Goal: Information Seeking & Learning: Learn about a topic

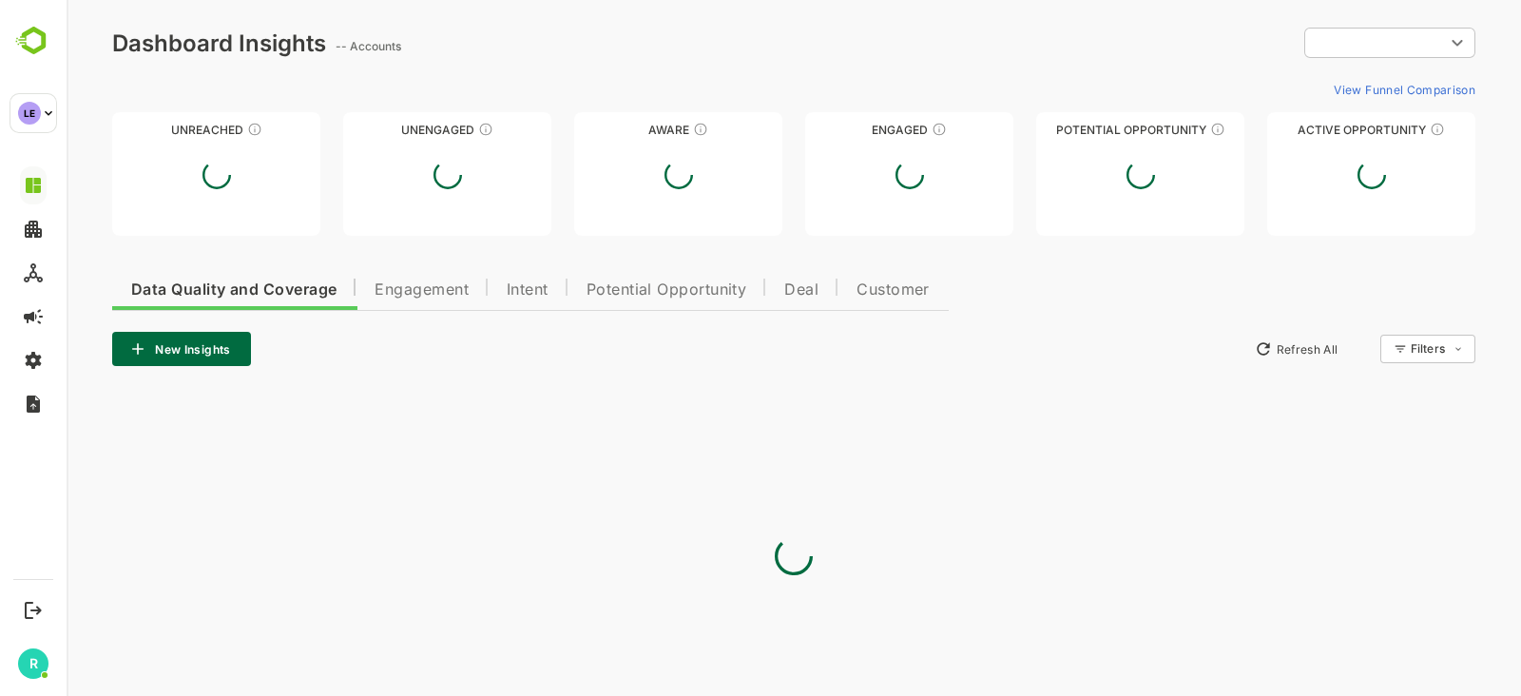
type input "**********"
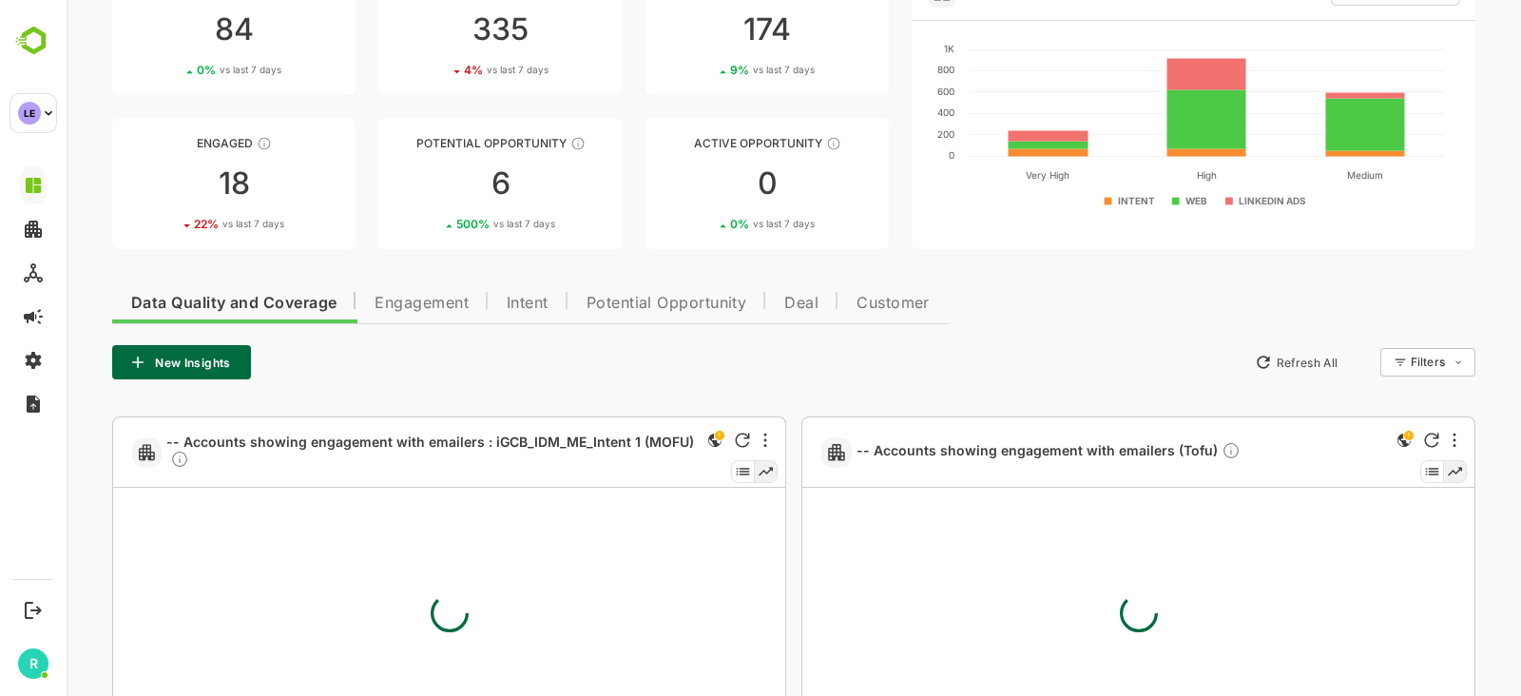
scroll to position [151, 0]
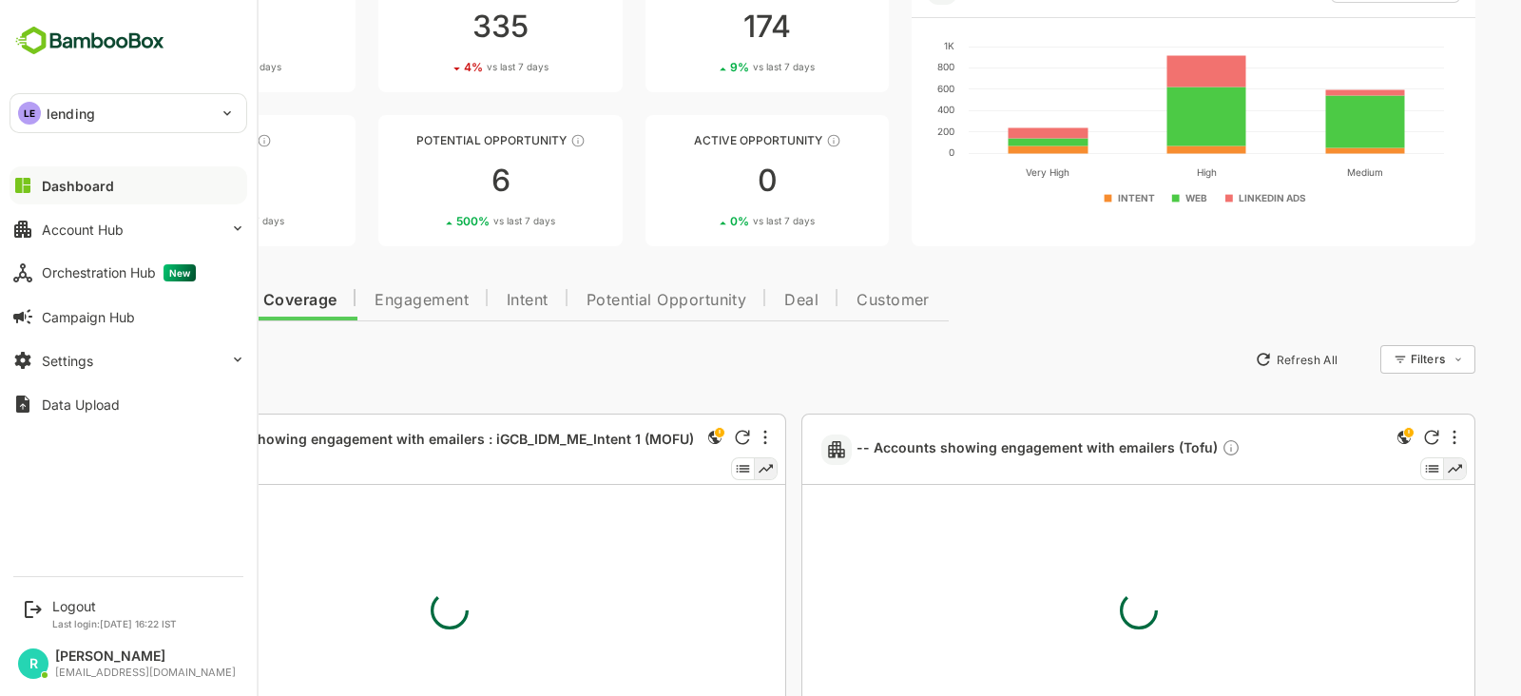
click at [88, 116] on p "lending" at bounding box center [71, 114] width 48 height 20
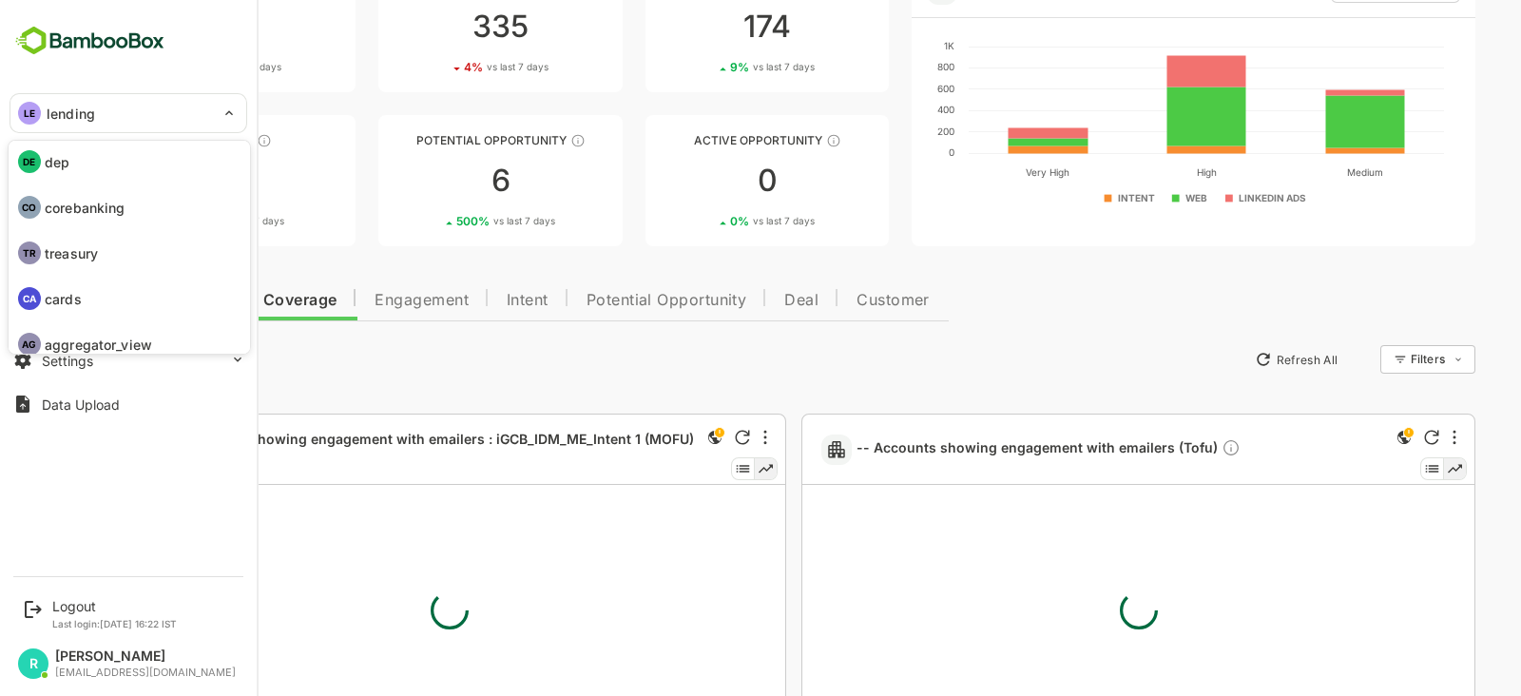
scroll to position [51, 0]
click at [86, 297] on li "CA cards" at bounding box center [131, 297] width 238 height 42
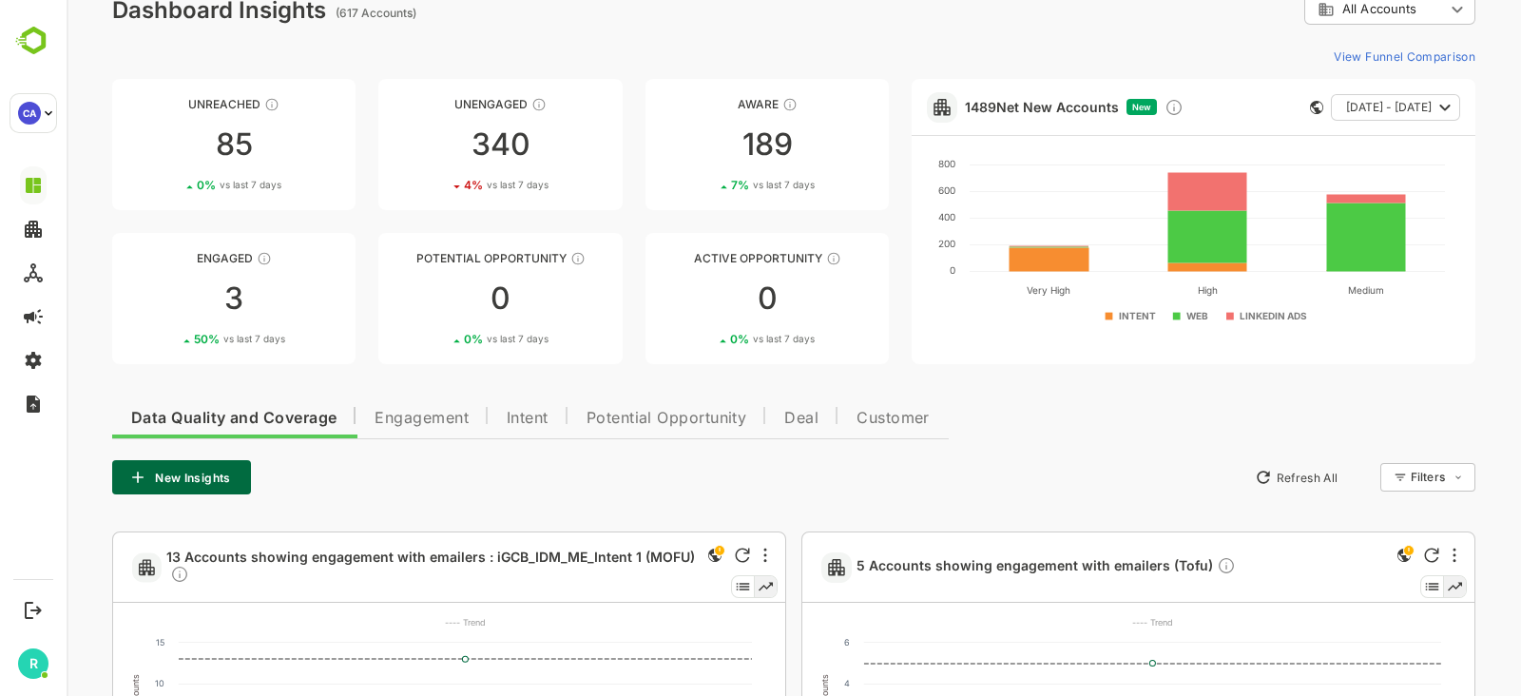
scroll to position [0, 0]
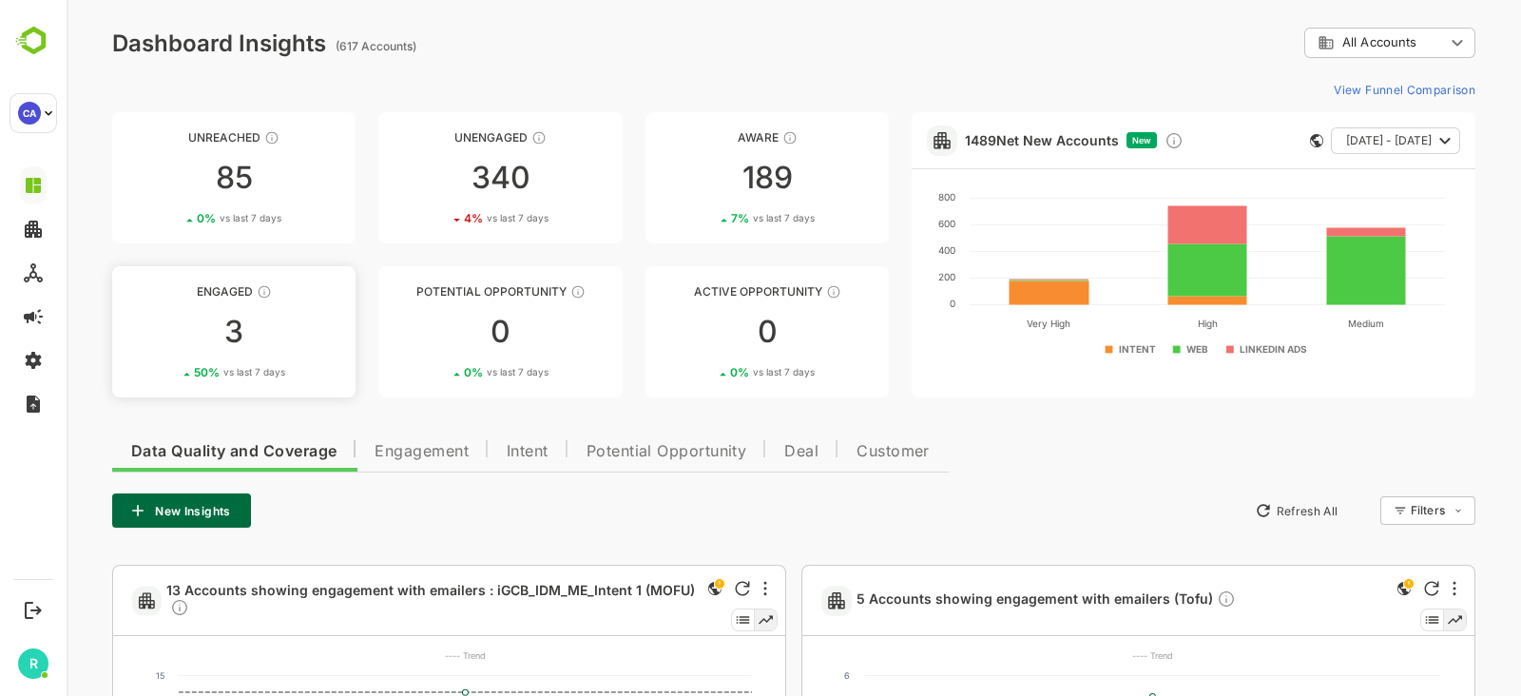
click at [271, 321] on div "3" at bounding box center [233, 332] width 243 height 30
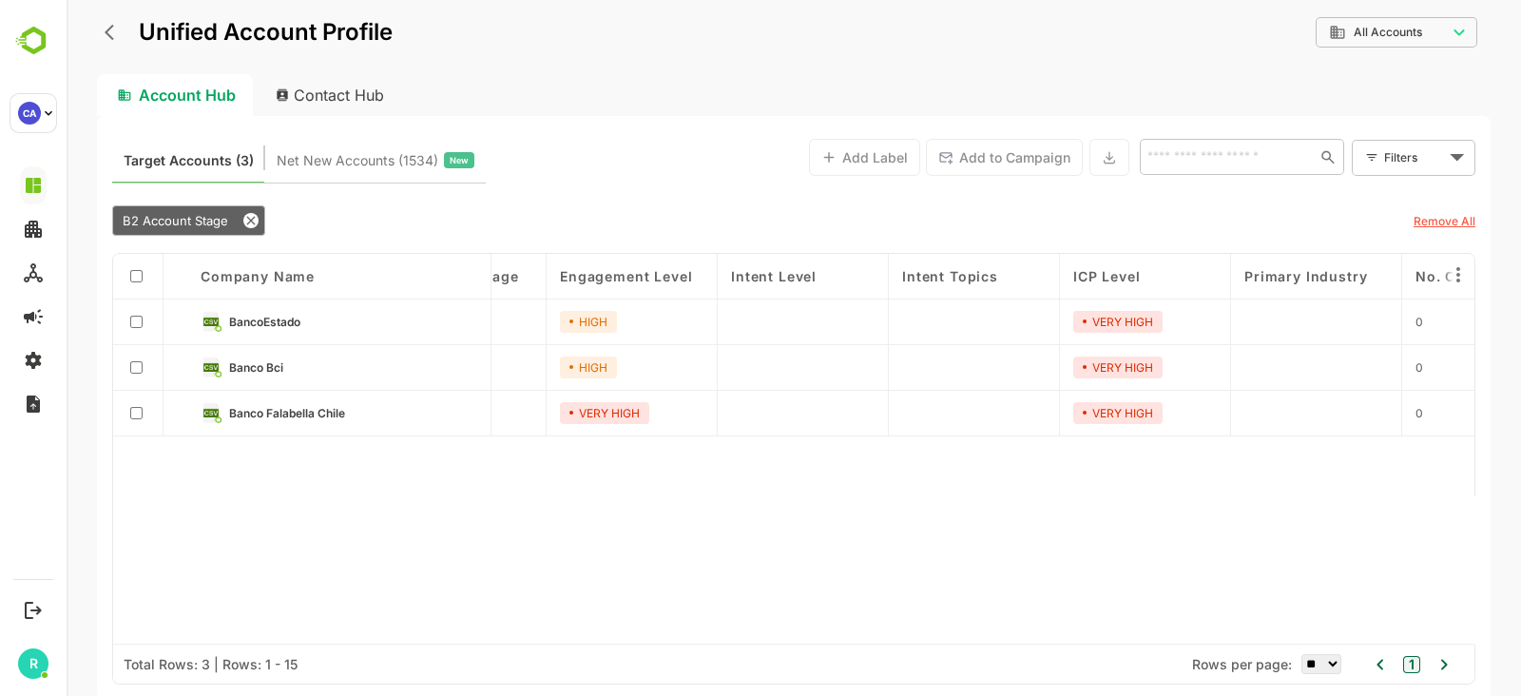
scroll to position [0, 90]
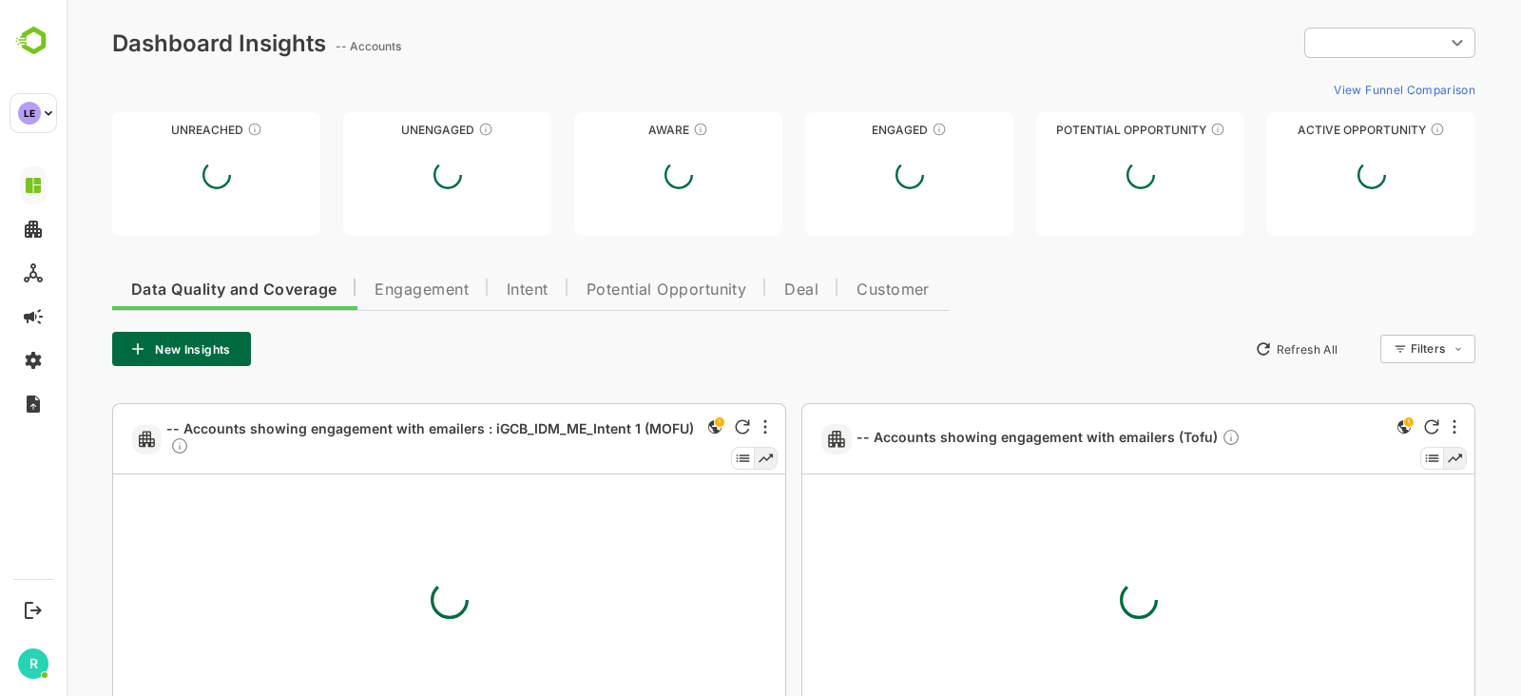
type input "**********"
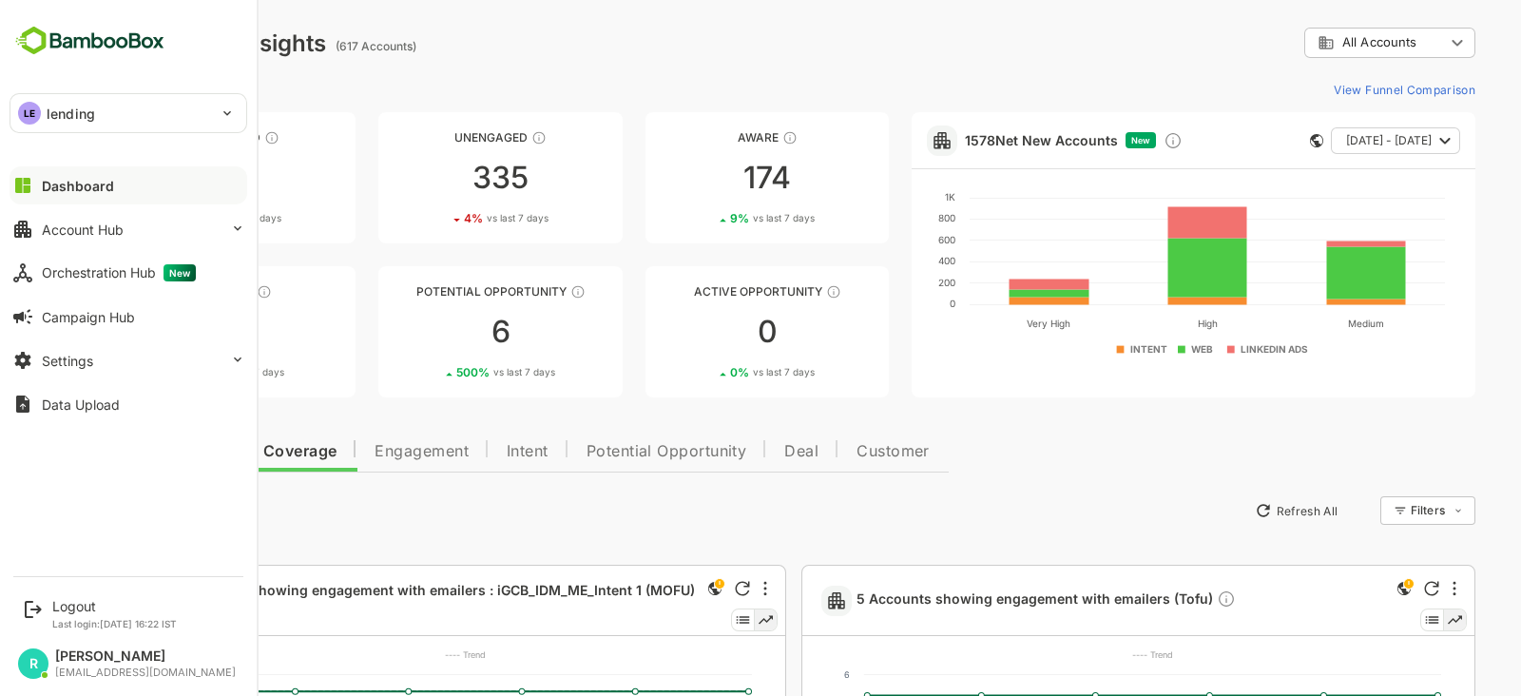
click at [62, 107] on p "lending" at bounding box center [71, 114] width 48 height 20
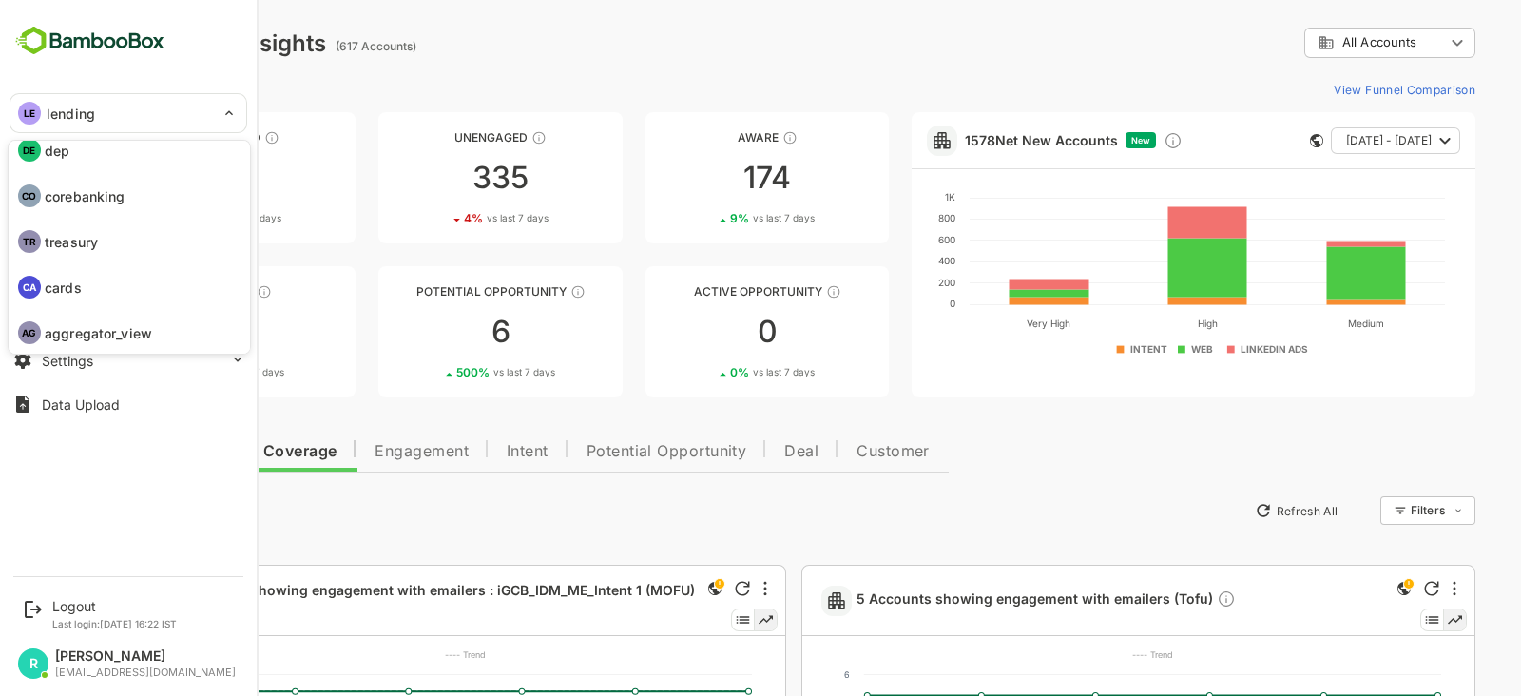
scroll to position [62, 0]
click at [71, 285] on p "cards" at bounding box center [63, 287] width 37 height 20
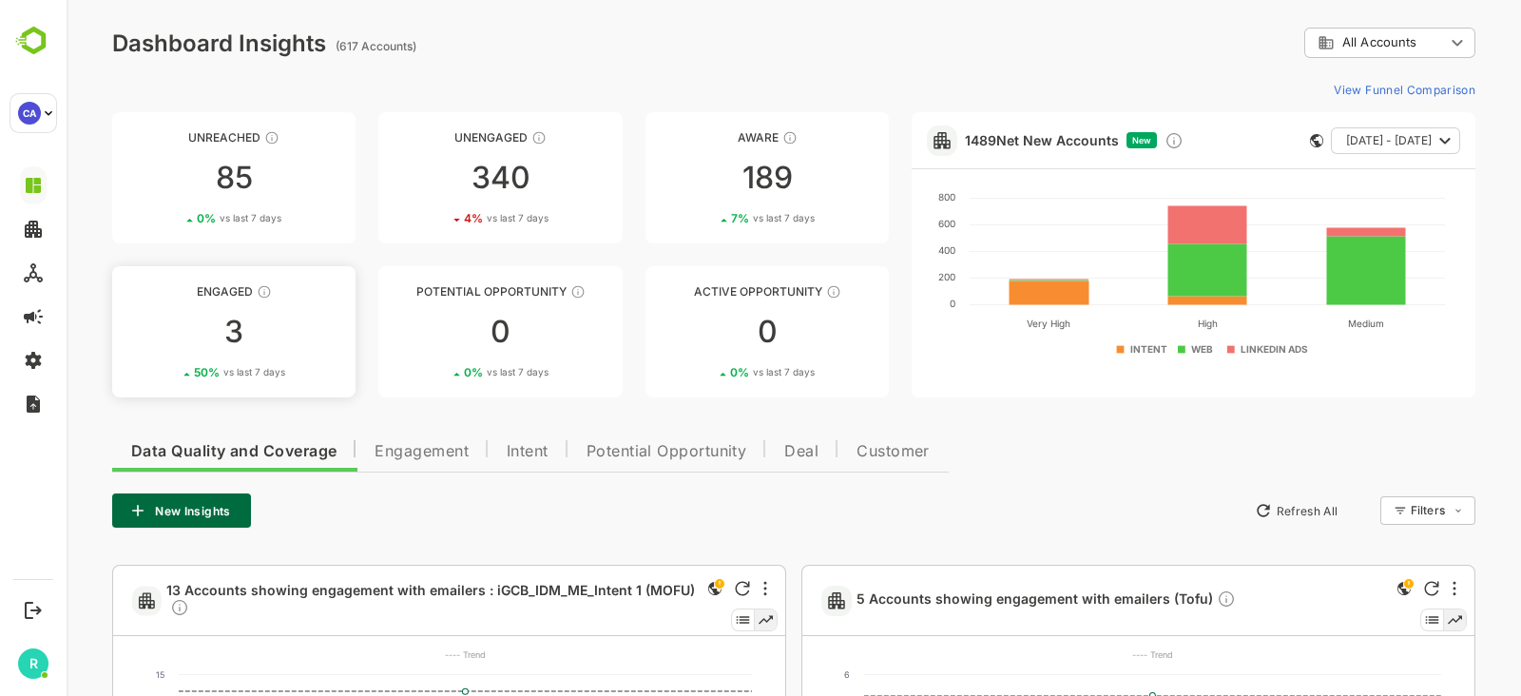
click at [288, 319] on div "3" at bounding box center [233, 332] width 243 height 30
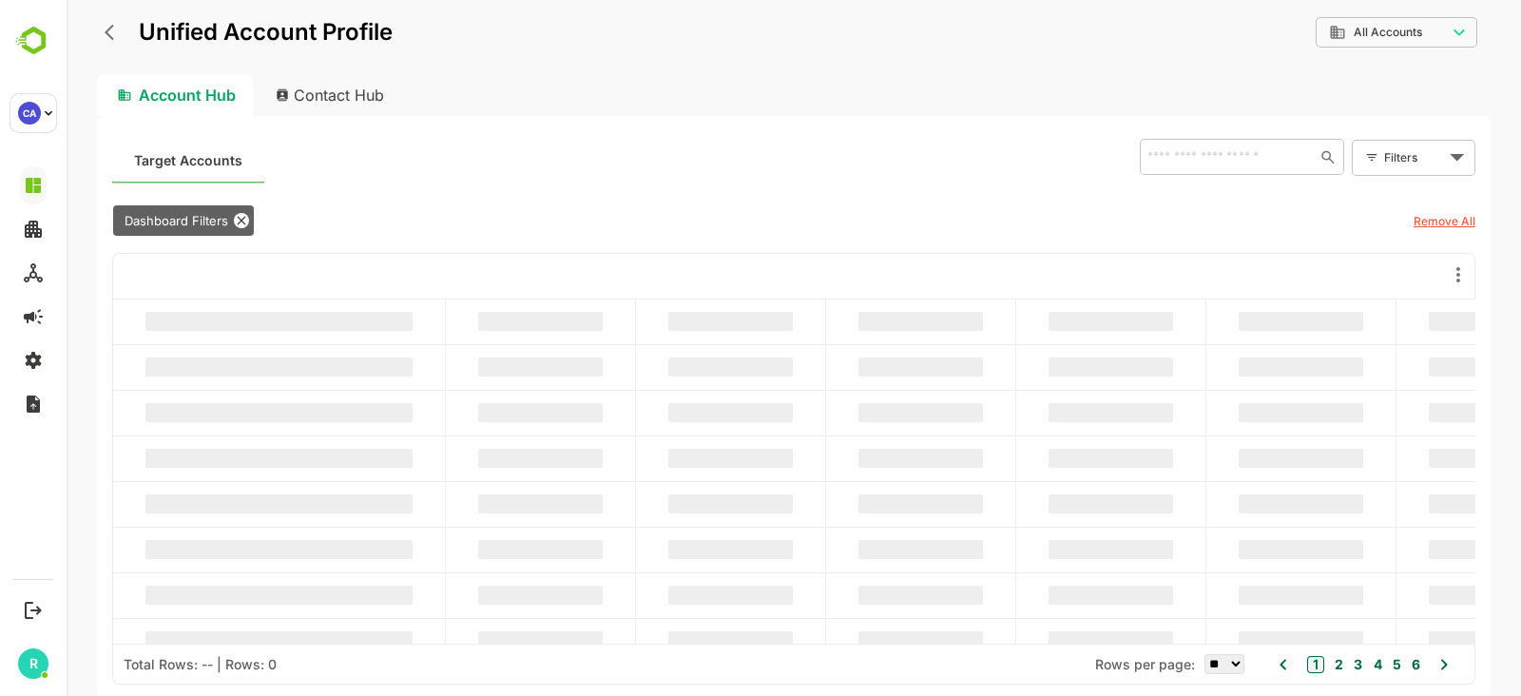
scroll to position [0, 0]
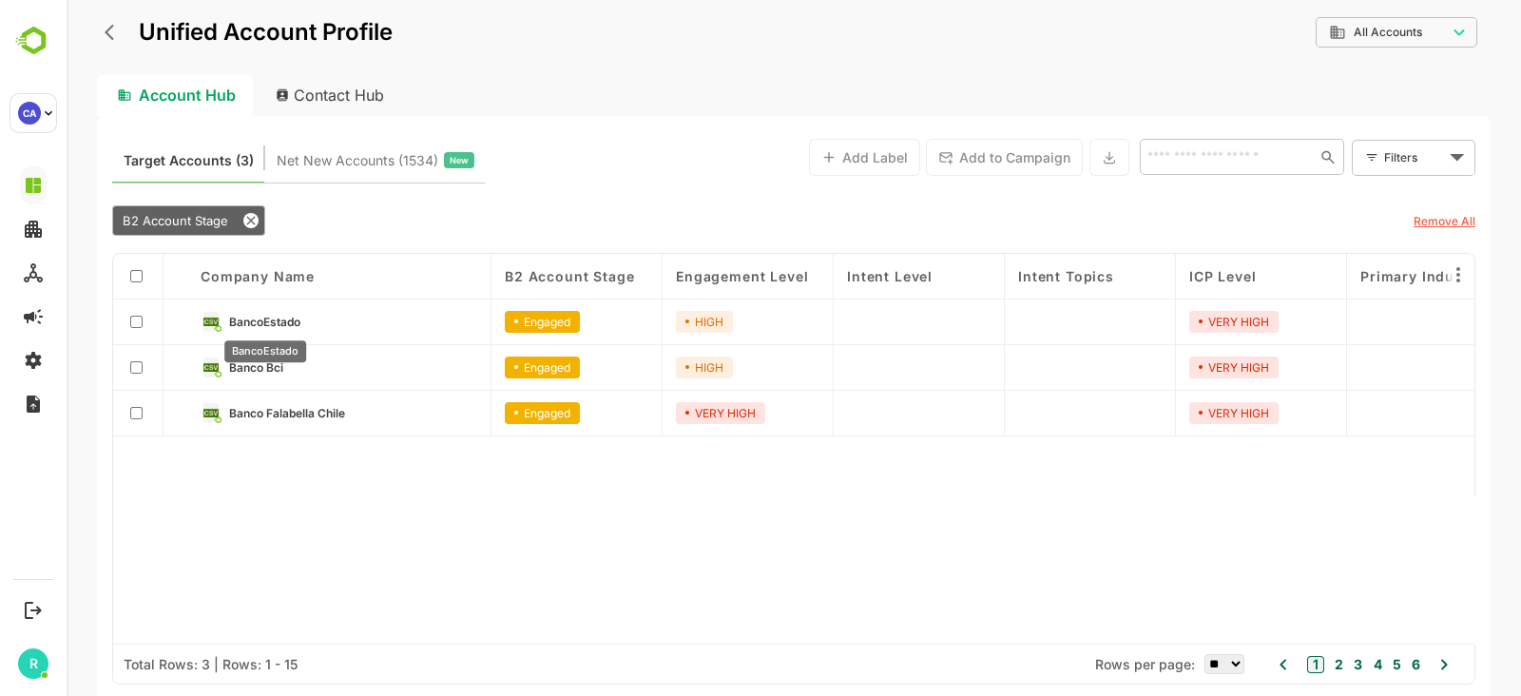
click at [289, 319] on span "BancoEstado" at bounding box center [264, 322] width 71 height 14
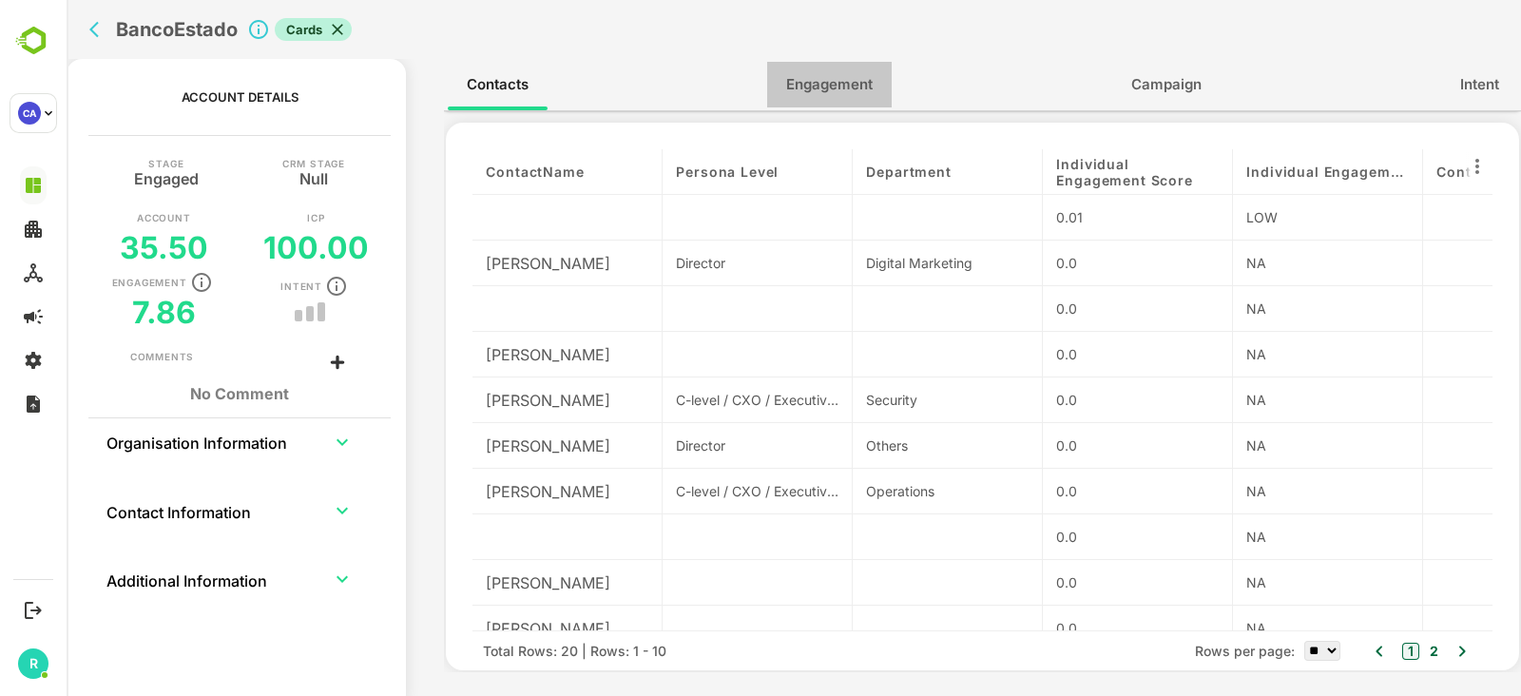
click at [832, 87] on span "Engagement" at bounding box center [829, 84] width 87 height 25
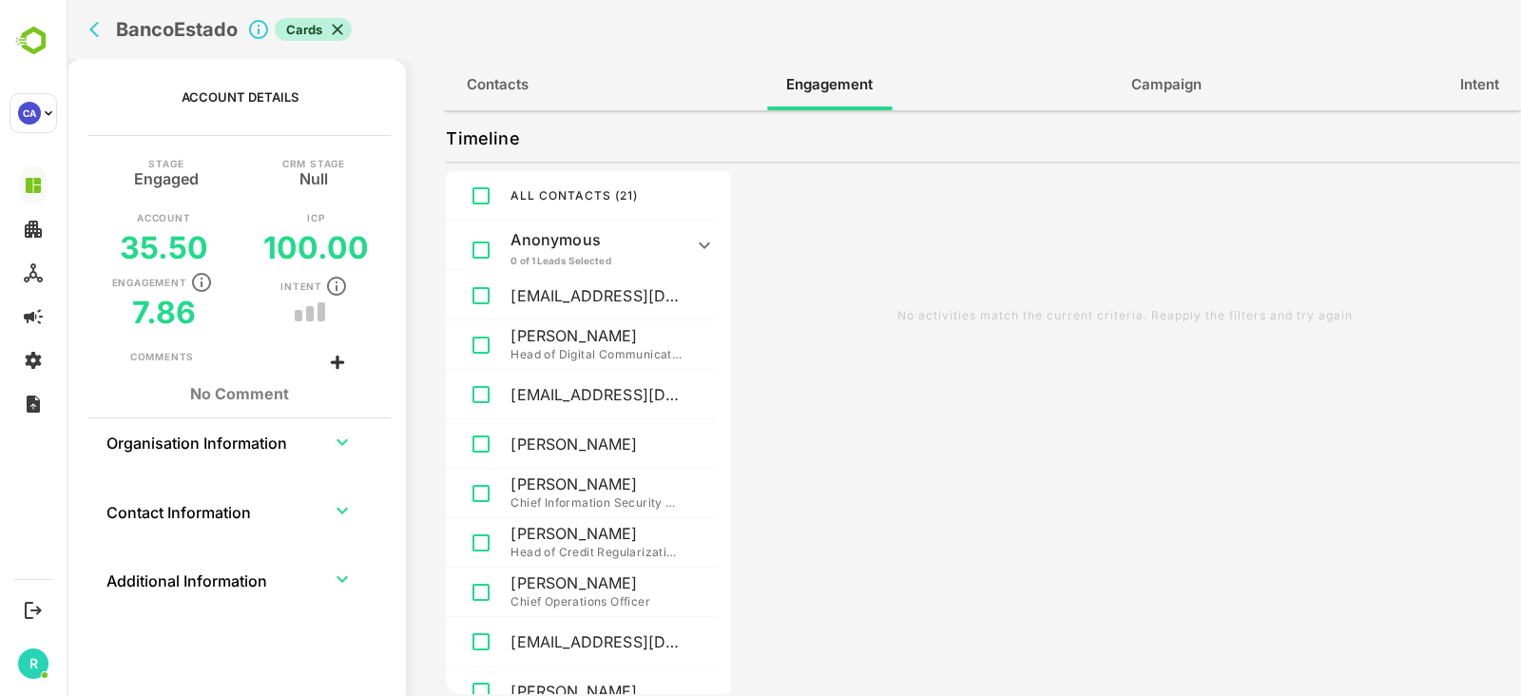
click at [95, 30] on icon "back" at bounding box center [98, 29] width 19 height 19
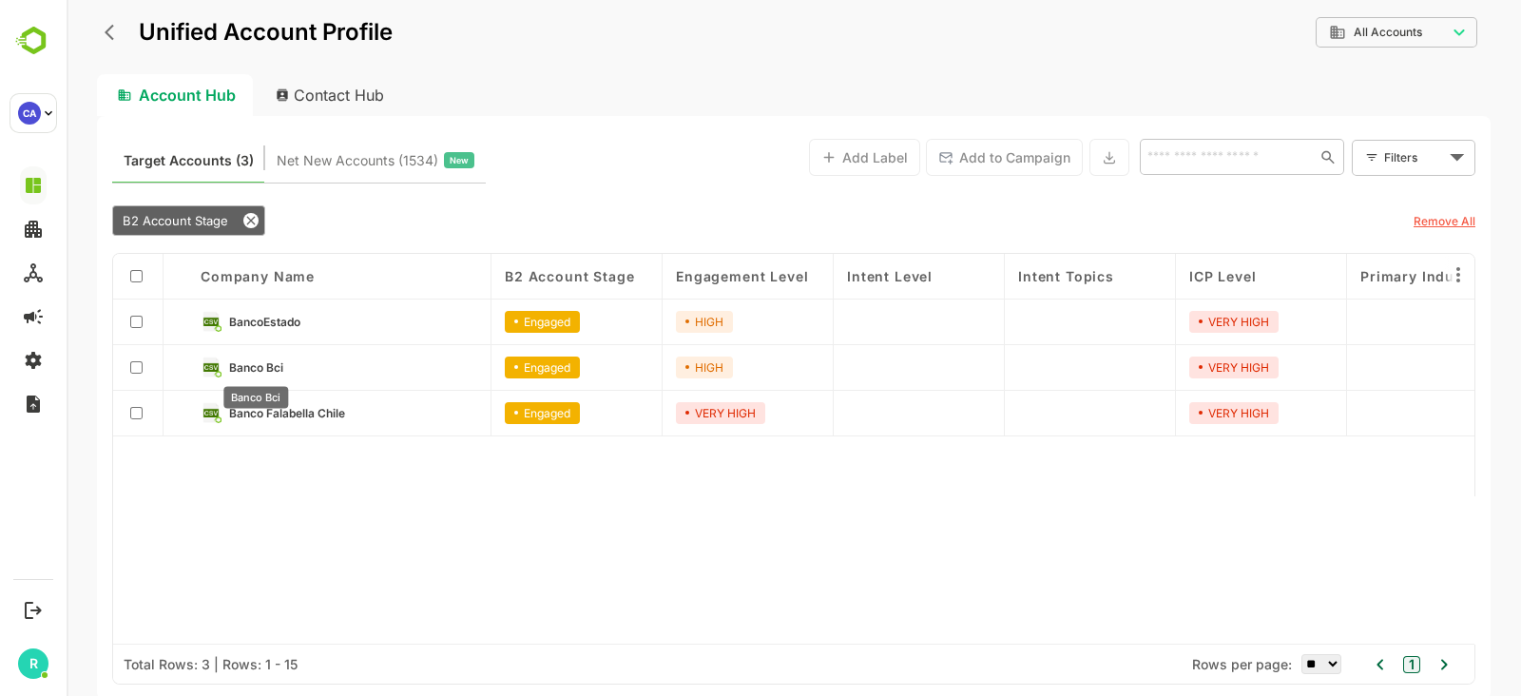
click at [259, 363] on span "Banco Bci" at bounding box center [256, 367] width 54 height 14
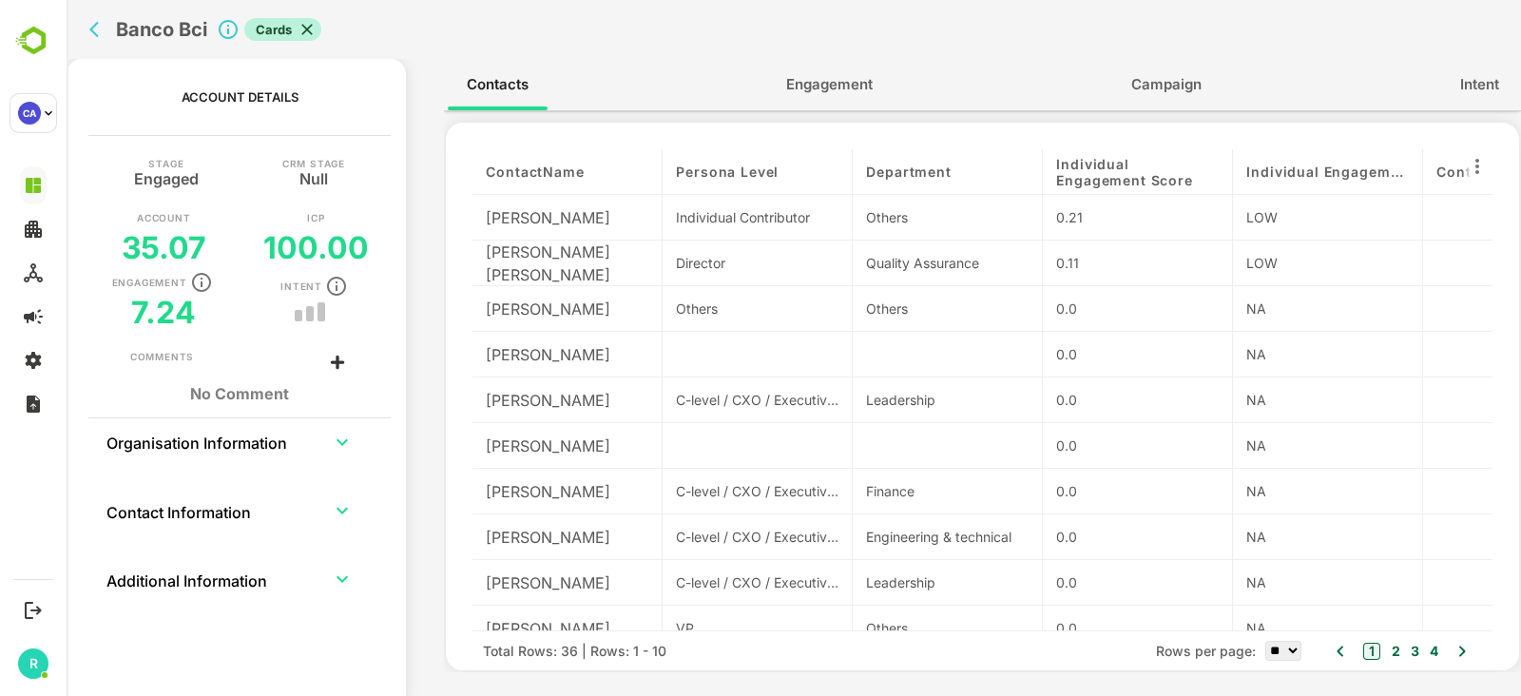
click at [808, 92] on span "Engagement" at bounding box center [829, 84] width 87 height 25
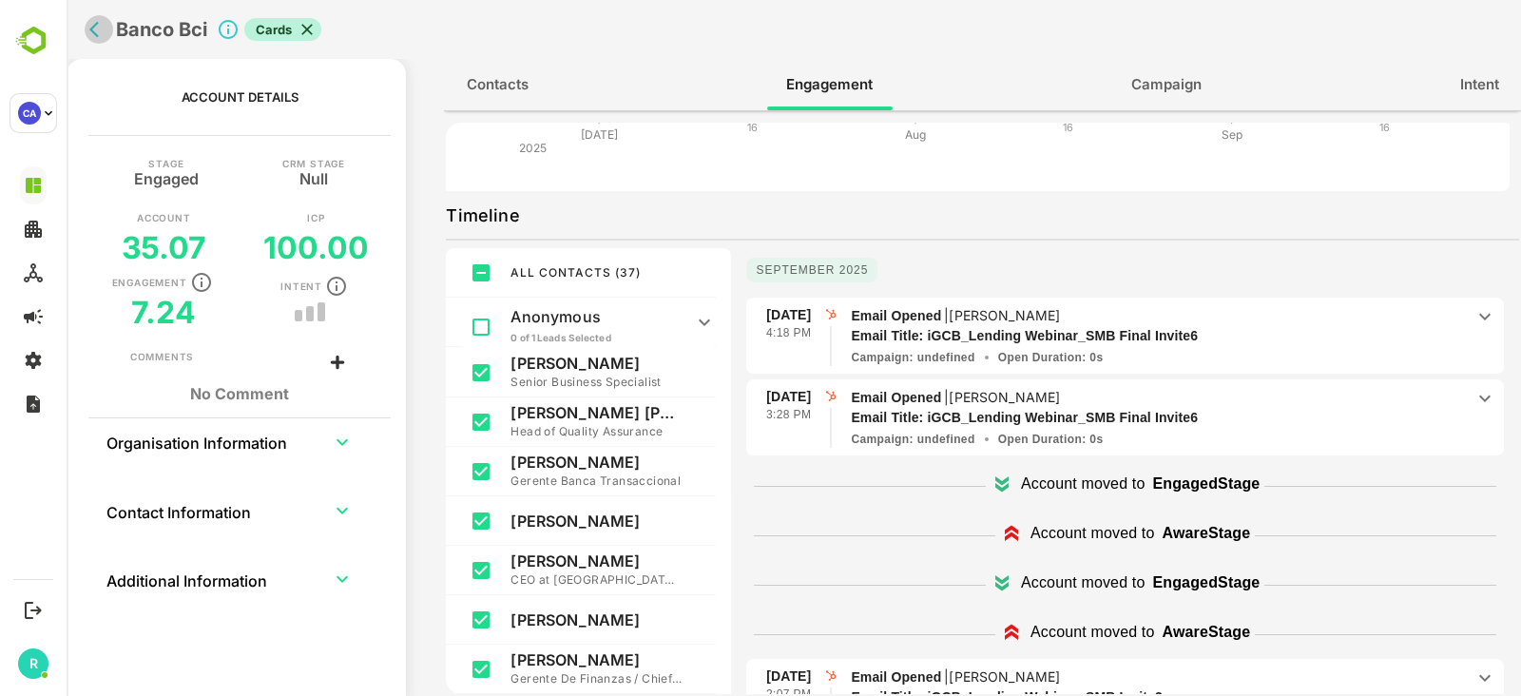
click at [101, 29] on icon "back" at bounding box center [98, 29] width 19 height 19
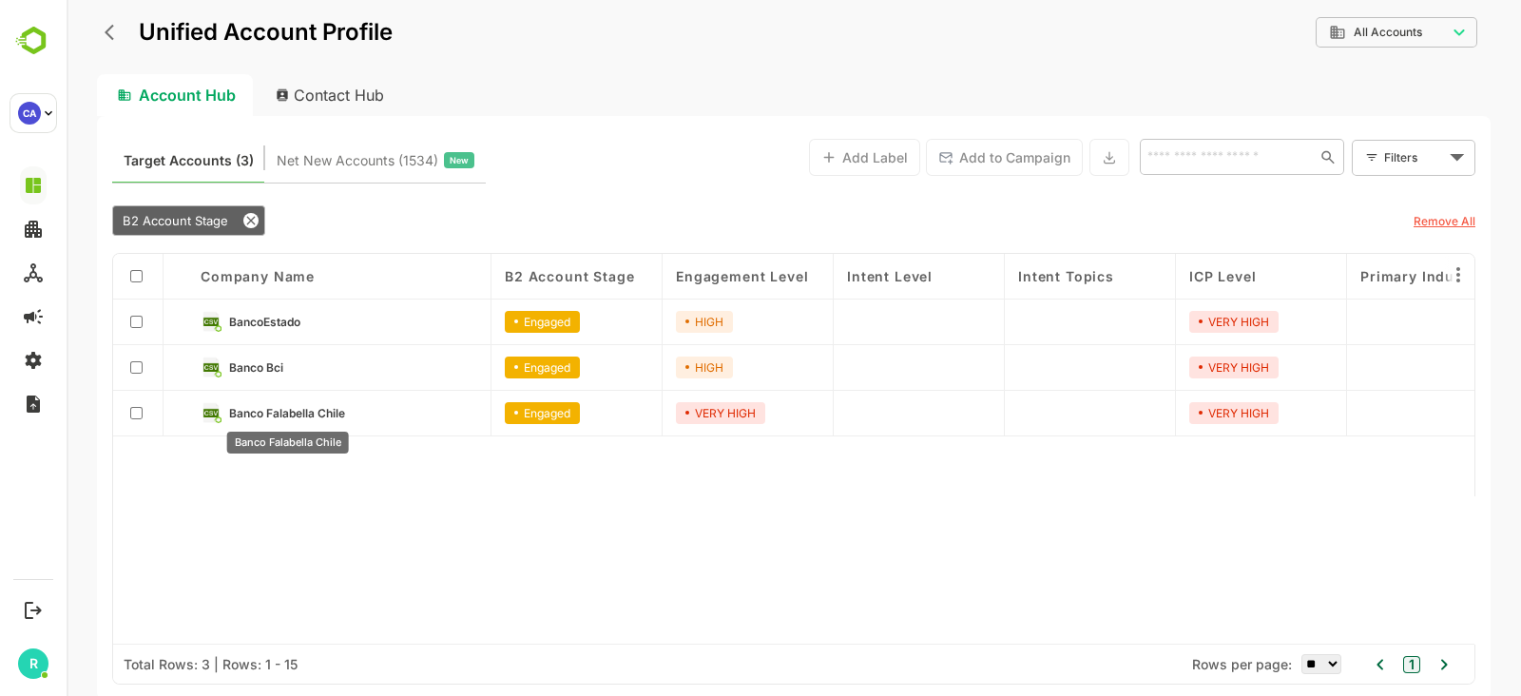
click at [305, 407] on span "Banco Falabella Chile" at bounding box center [287, 413] width 116 height 14
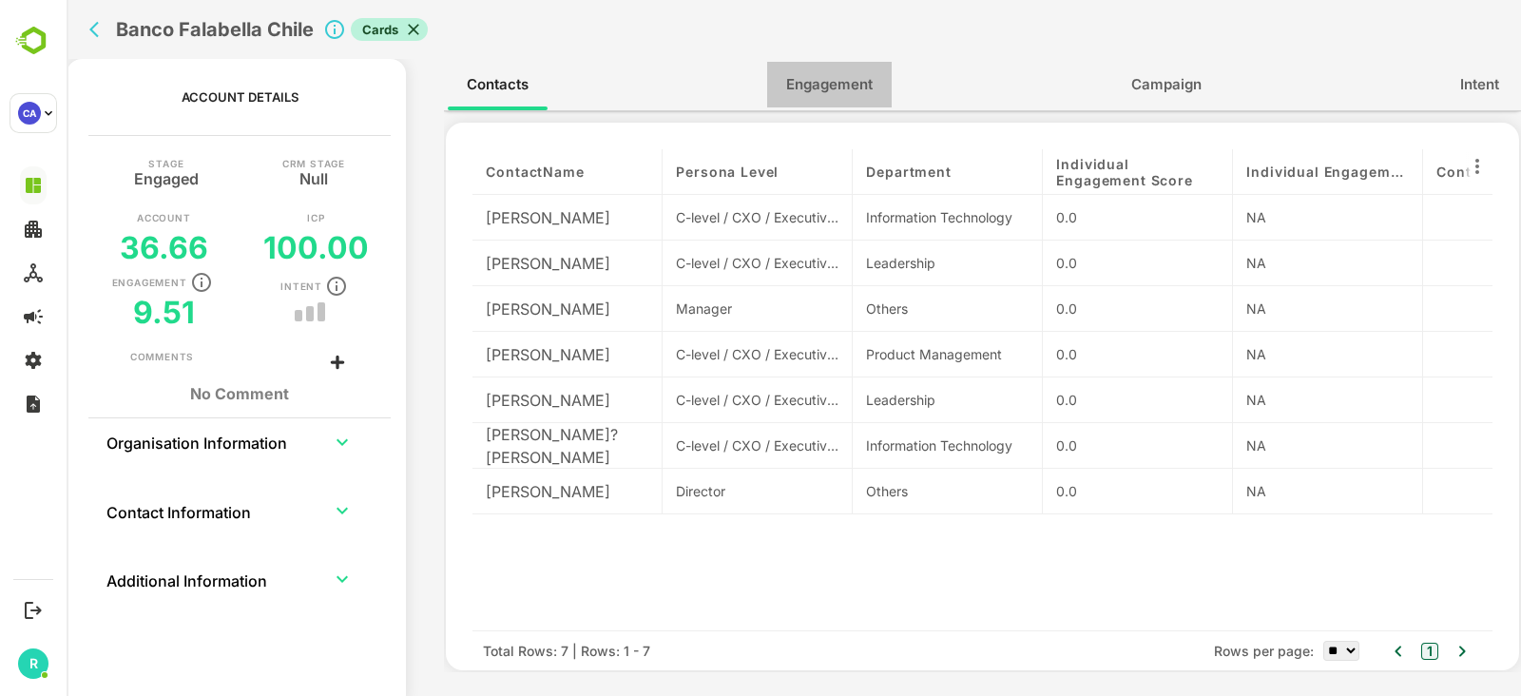
click at [841, 83] on span "Engagement" at bounding box center [829, 84] width 87 height 25
